Goal: Information Seeking & Learning: Learn about a topic

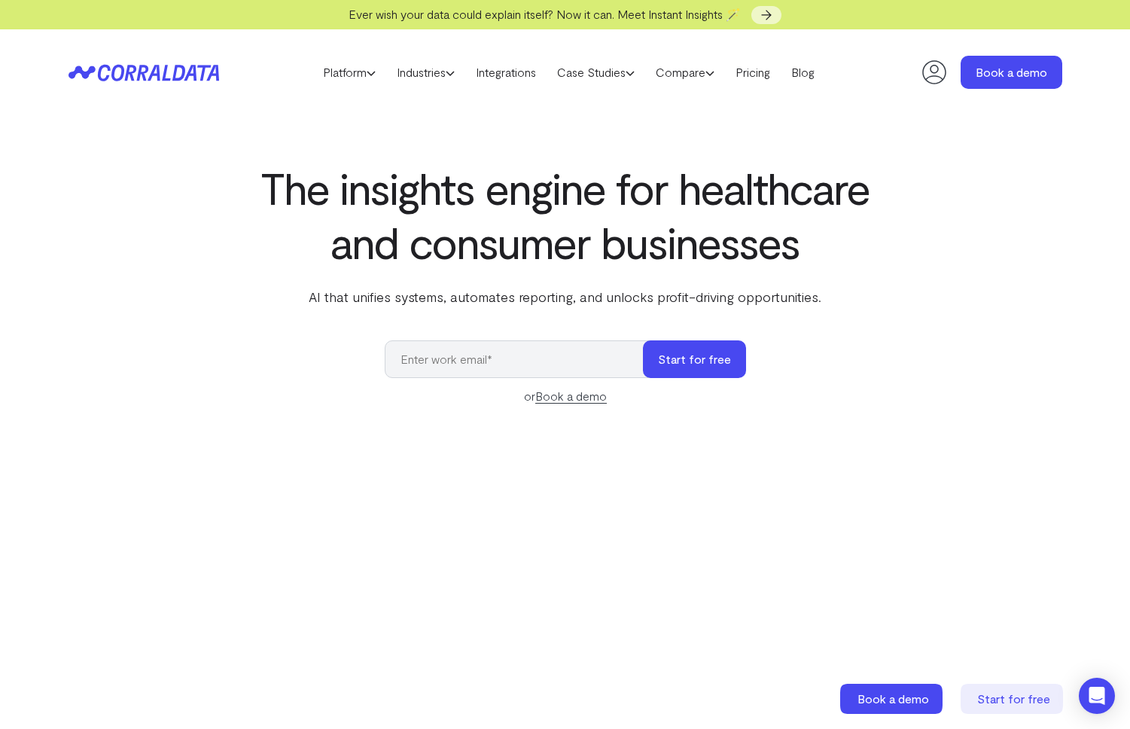
select select "2"
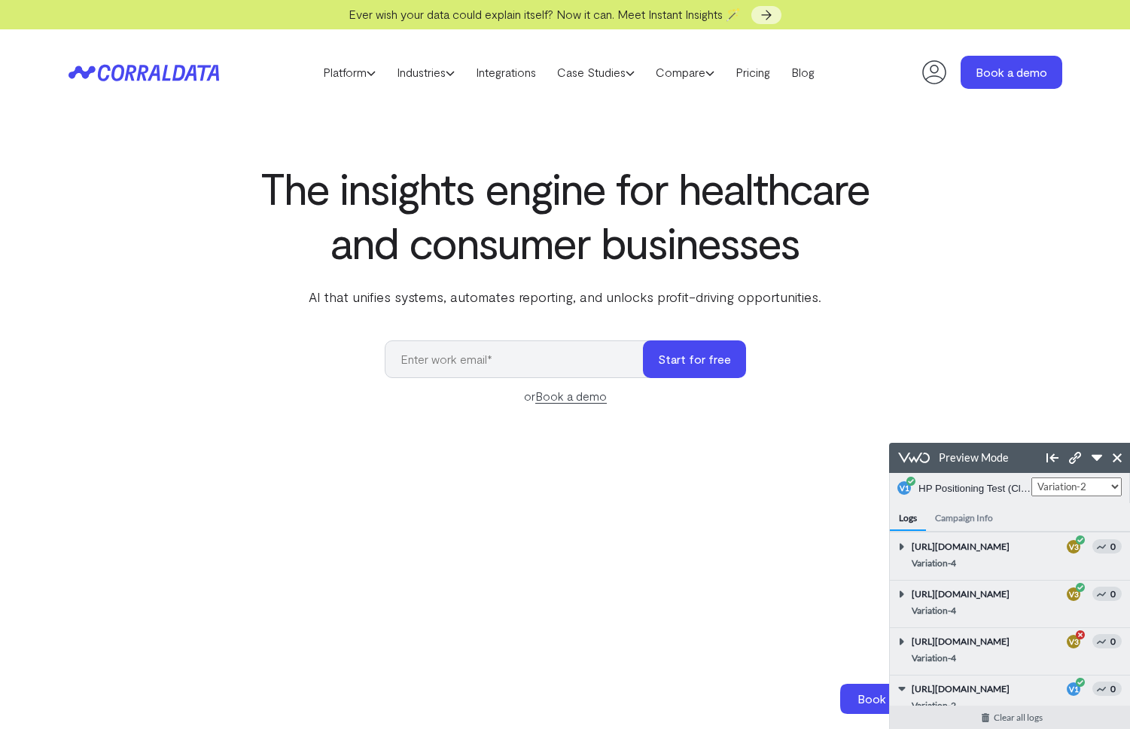
scroll to position [141, 0]
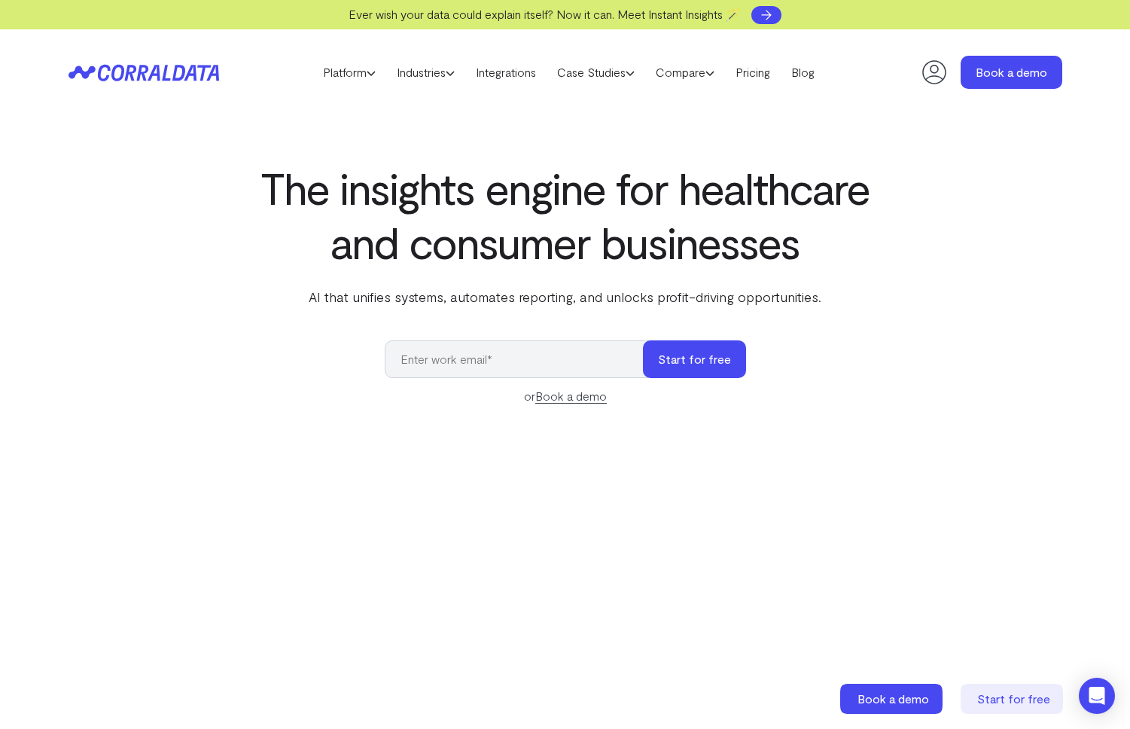
select select "2"
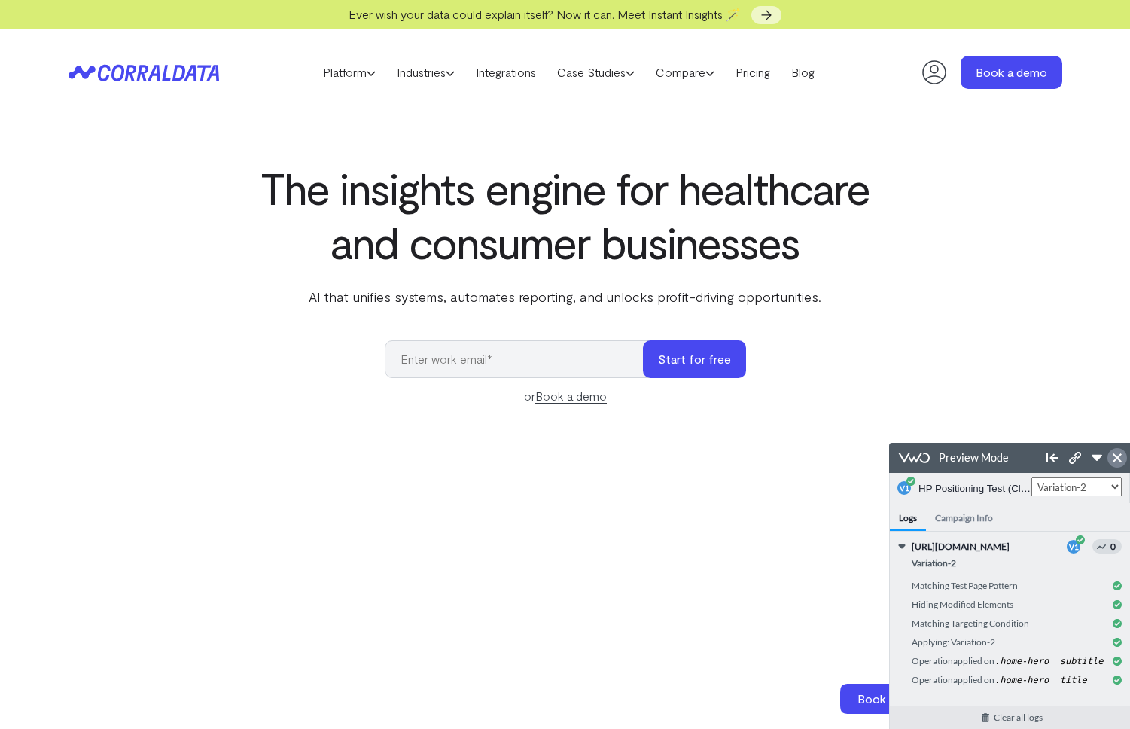
click at [1117, 460] on icon at bounding box center [1117, 457] width 9 height 9
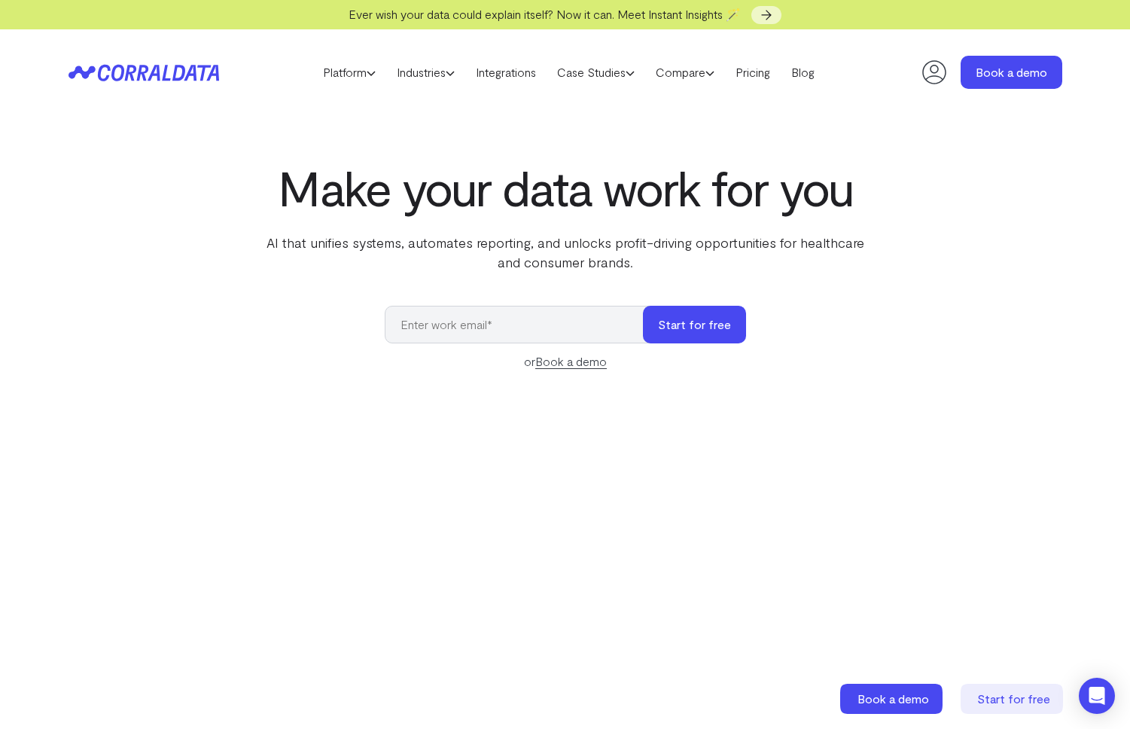
select select "3"
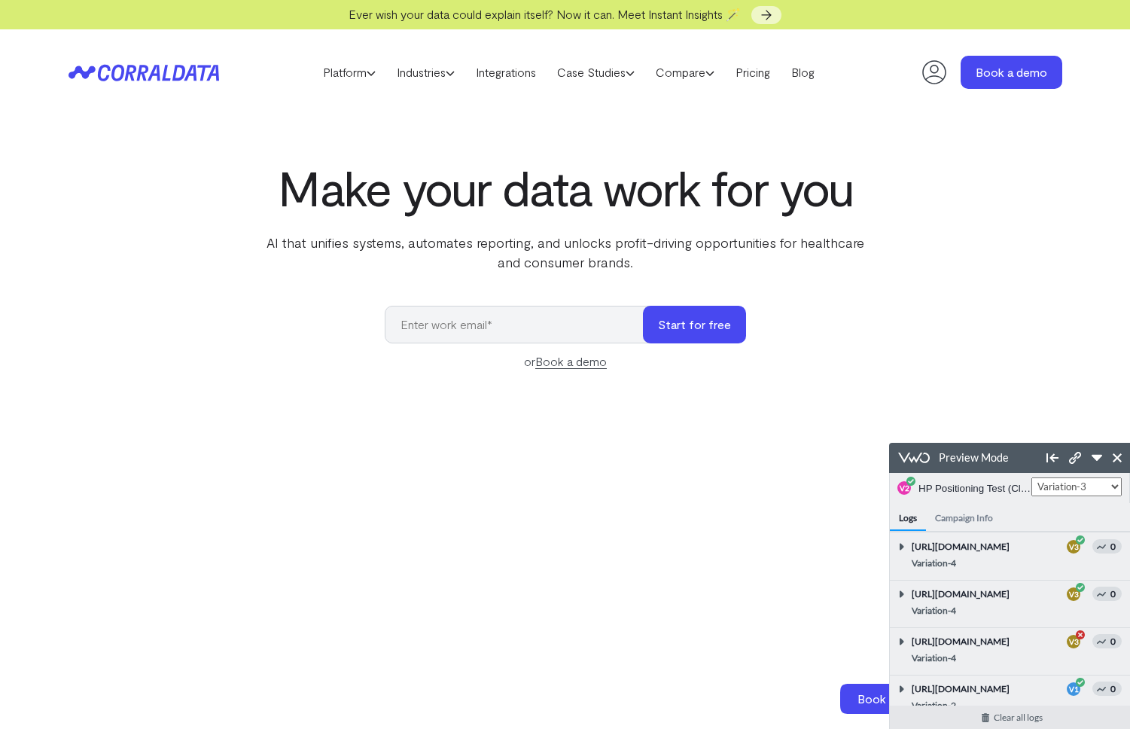
scroll to position [188, 0]
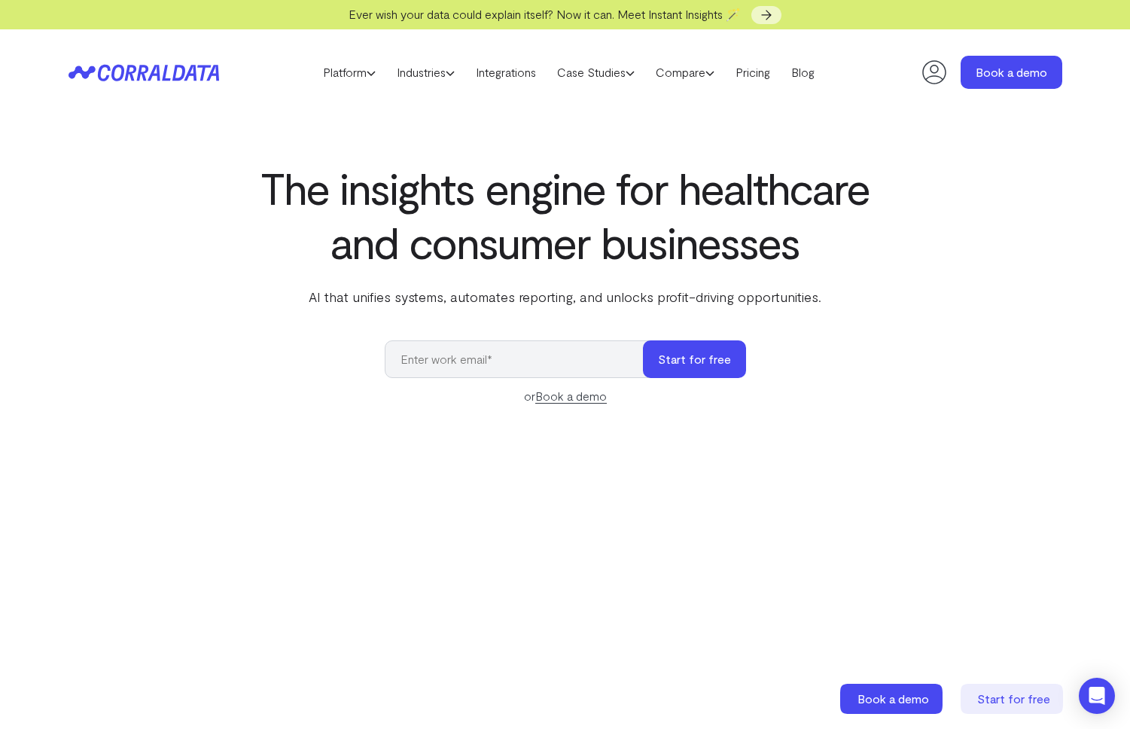
select select "2"
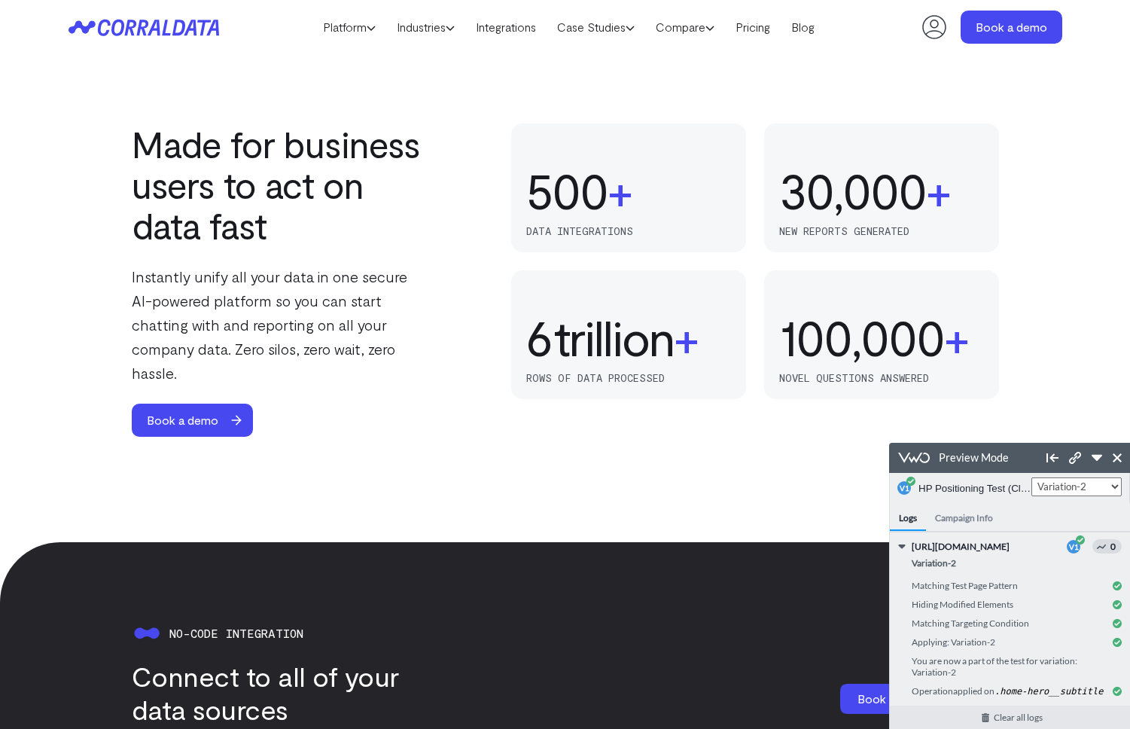
scroll to position [972, 0]
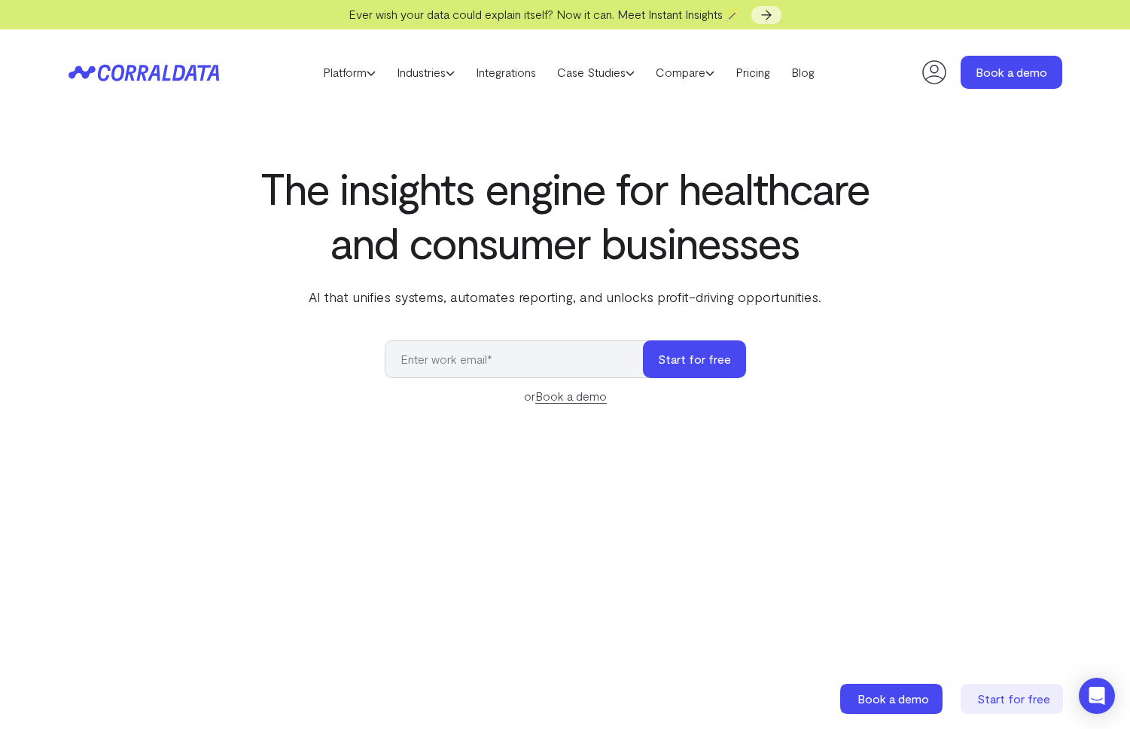
select select "2"
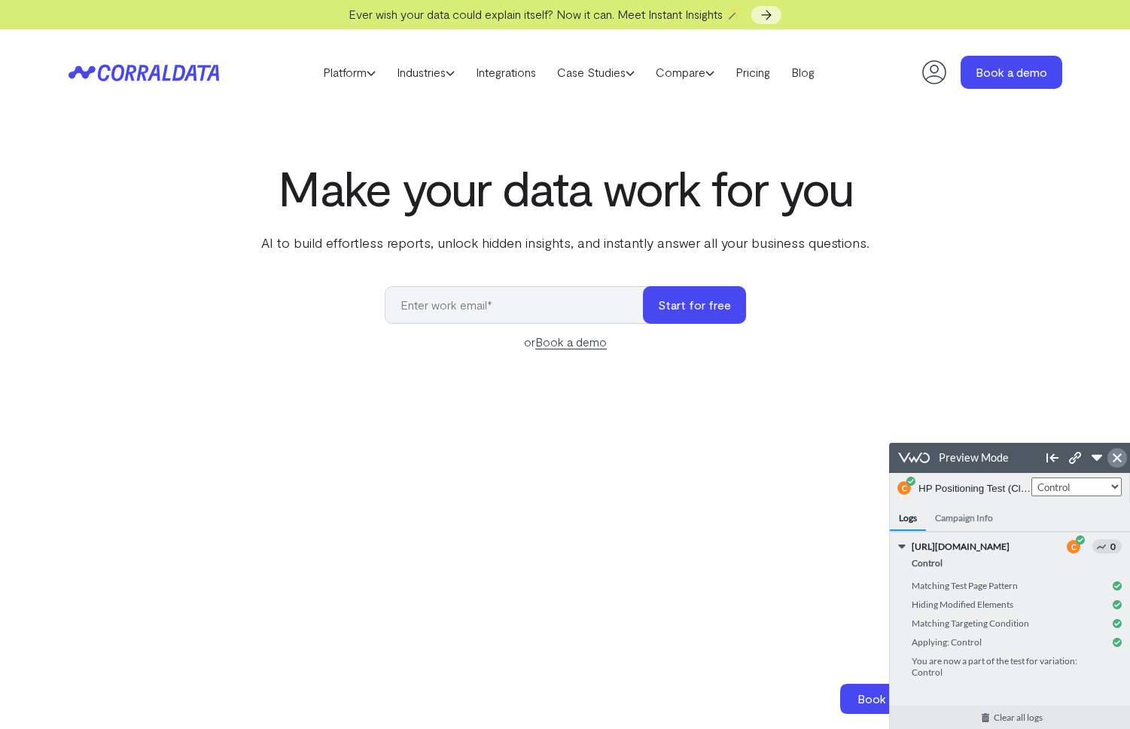
click at [1120, 458] on icon at bounding box center [1117, 457] width 9 height 9
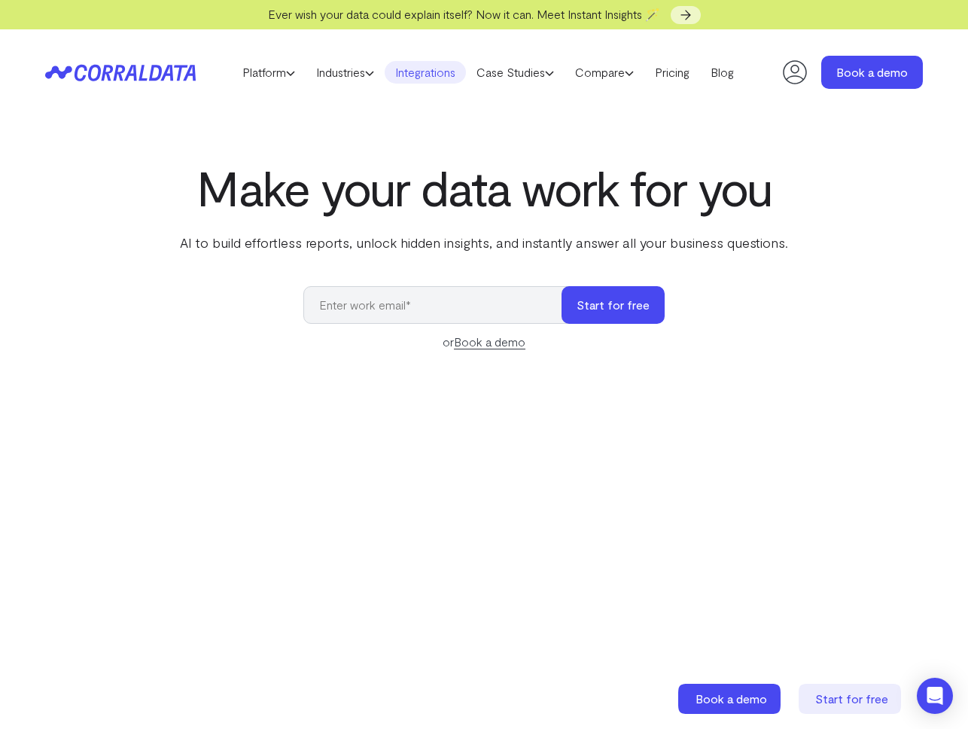
click at [436, 70] on link "Integrations" at bounding box center [425, 72] width 81 height 23
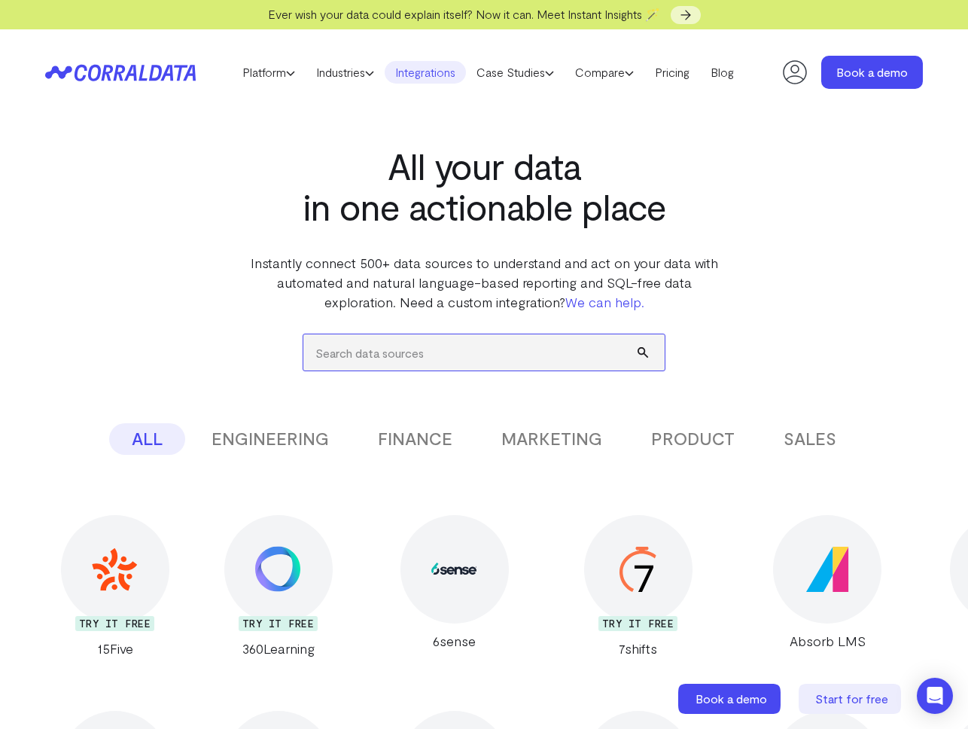
click at [394, 352] on input "search" at bounding box center [483, 352] width 361 height 36
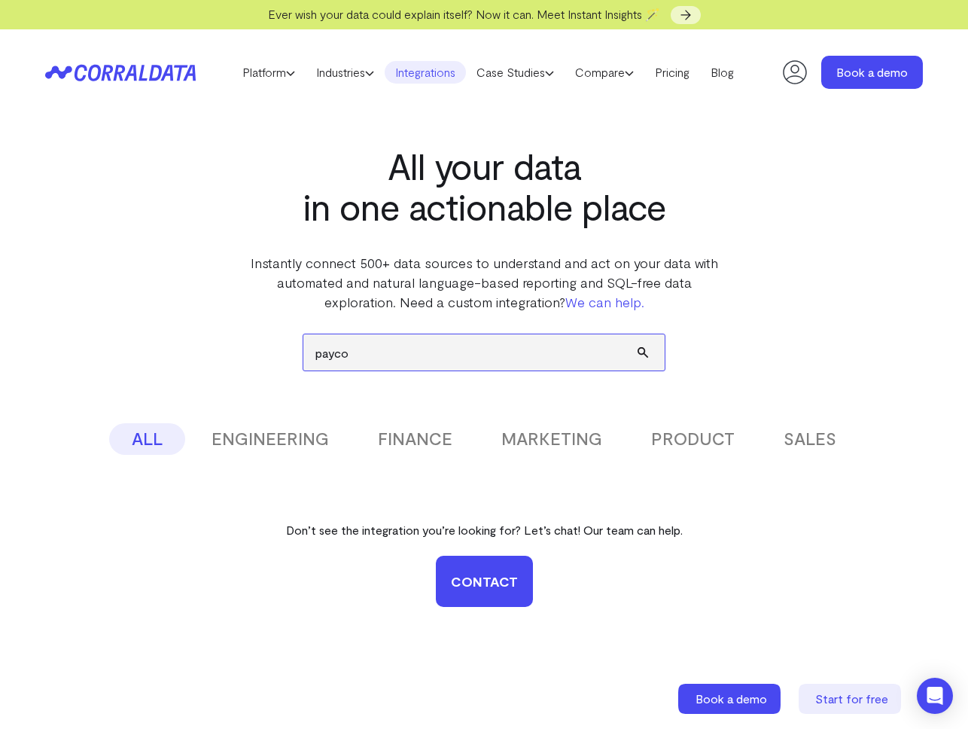
type input "paycom"
